Goal: Book appointment/travel/reservation

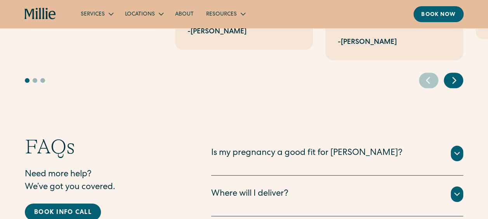
scroll to position [1623, 0]
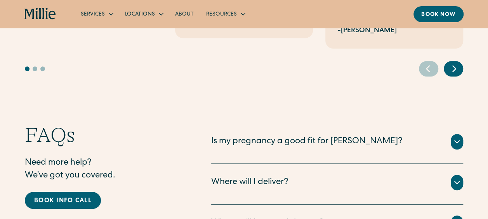
click at [231, 136] on div "Is my pregnancy a good fit for Millie?" at bounding box center [306, 142] width 191 height 13
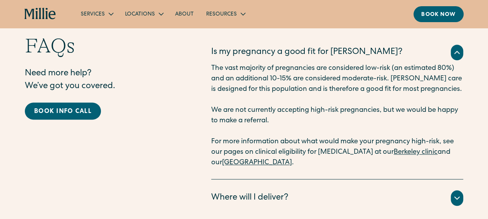
scroll to position [1724, 0]
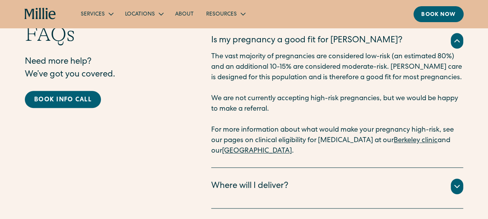
click at [224, 180] on div "Where will I deliver?" at bounding box center [249, 186] width 77 height 13
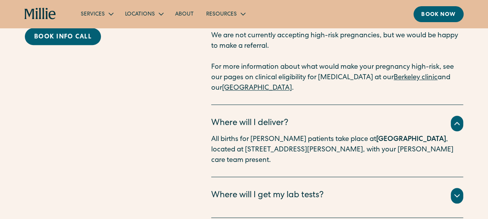
scroll to position [1787, 0]
click at [225, 190] on div "Where will I get my lab tests?" at bounding box center [267, 196] width 113 height 13
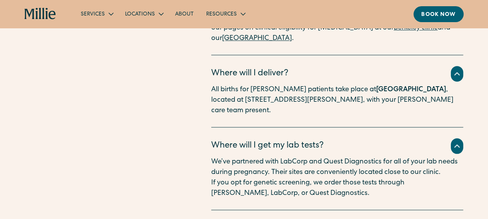
scroll to position [1838, 0]
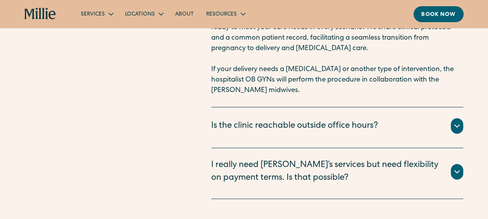
scroll to position [2086, 0]
click at [275, 158] on div "I really need Millie’s services but need flexibility on payment terms. Is that …" at bounding box center [326, 171] width 230 height 26
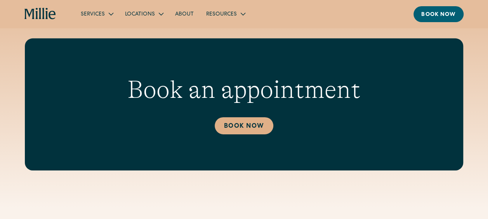
scroll to position [1227, 0]
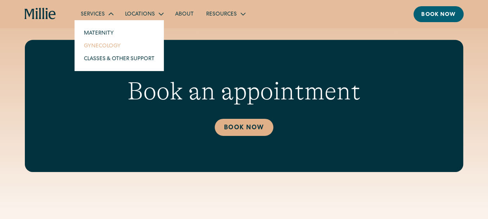
click at [96, 45] on link "Gynecology" at bounding box center [119, 45] width 83 height 13
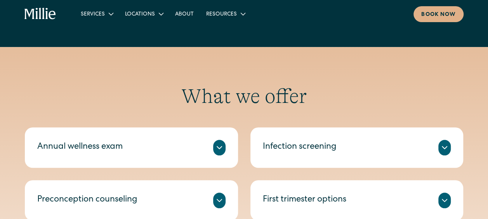
scroll to position [252, 0]
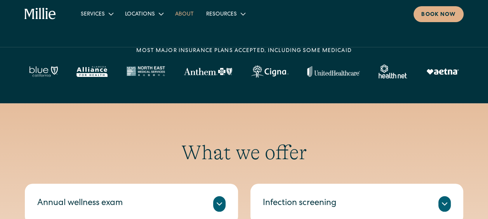
click at [183, 15] on link "About" at bounding box center [184, 13] width 31 height 13
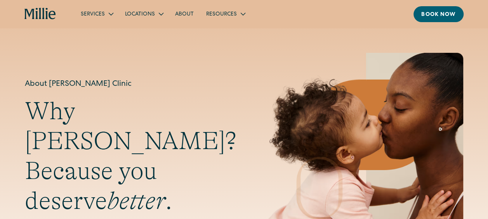
click at [183, 15] on link "About" at bounding box center [184, 13] width 31 height 13
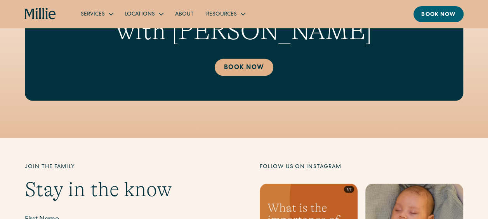
scroll to position [2080, 0]
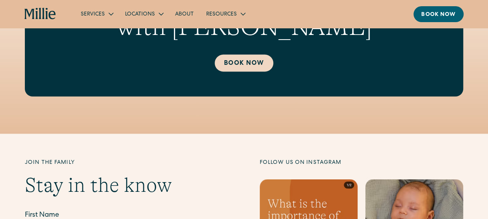
click at [237, 68] on link "Book Now" at bounding box center [244, 62] width 59 height 17
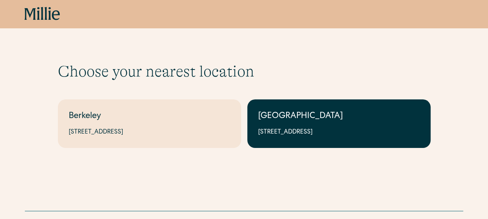
click at [305, 123] on link "[GEOGRAPHIC_DATA] [STREET_ADDRESS]" at bounding box center [338, 123] width 183 height 49
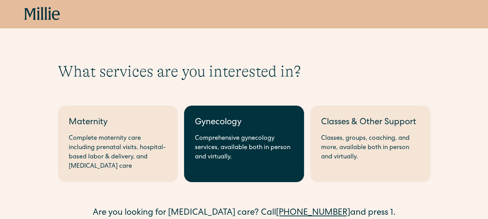
click at [205, 162] on div "Comprehensive gynecology services, available both in person and virtually." at bounding box center [244, 148] width 98 height 28
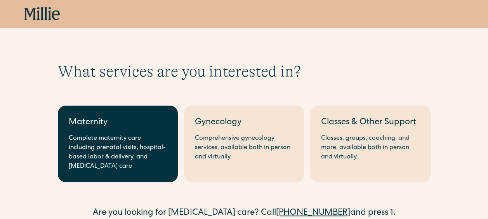
click at [108, 160] on div "Complete maternity care including prenatal visits, hospital-based labor & deliv…" at bounding box center [118, 152] width 98 height 37
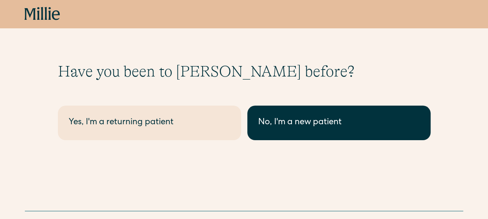
click at [295, 125] on div "No, I'm a new patient" at bounding box center [339, 122] width 162 height 13
click at [301, 114] on link "No, I'm a new patient" at bounding box center [338, 123] width 183 height 35
